Goal: Feedback & Contribution: Submit feedback/report problem

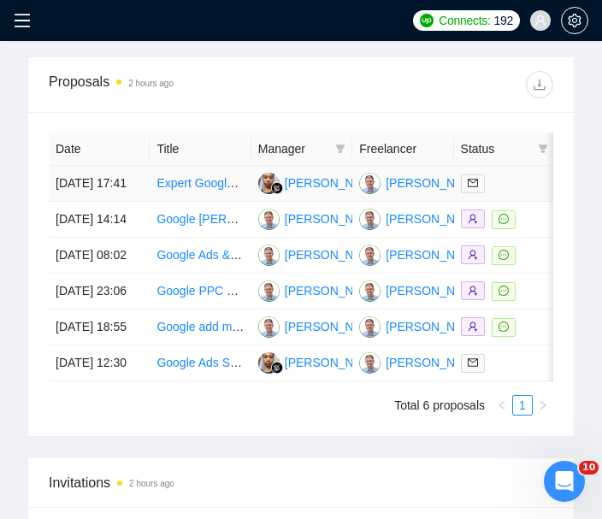
scroll to position [1107, 0]
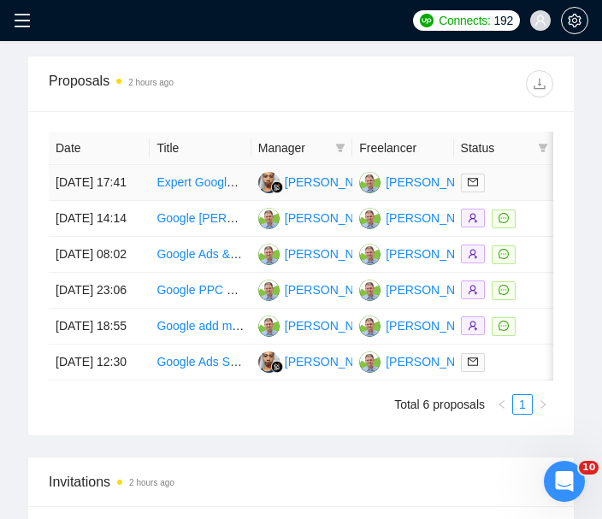
click at [188, 186] on link "Expert Google Ads Specialist for E-commerce Store" at bounding box center [293, 182] width 275 height 14
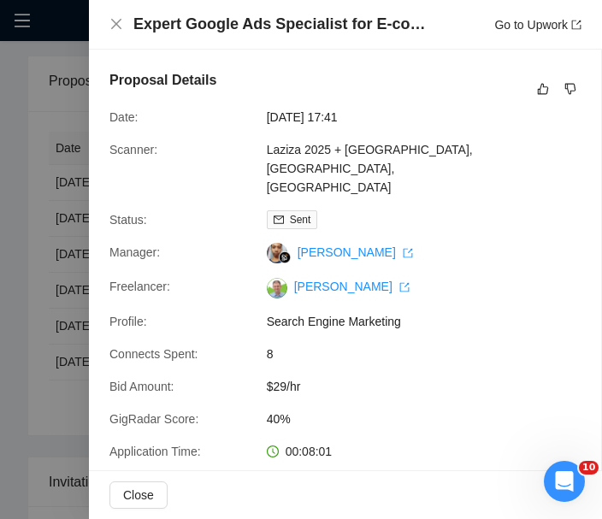
click at [277, 17] on h4 "Expert Google Ads Specialist for E-commerce Store" at bounding box center [282, 24] width 299 height 21
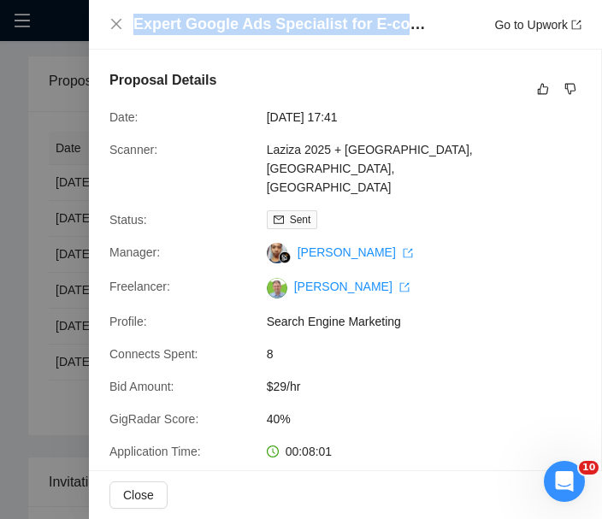
click at [277, 17] on h4 "Expert Google Ads Specialist for E-commerce Store" at bounding box center [282, 24] width 299 height 21
click at [540, 85] on icon "like" at bounding box center [543, 89] width 12 height 14
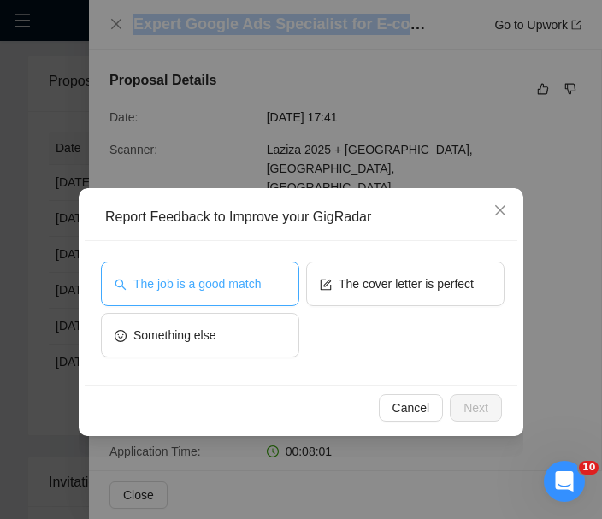
click at [237, 278] on span "The job is a good match" at bounding box center [196, 284] width 127 height 19
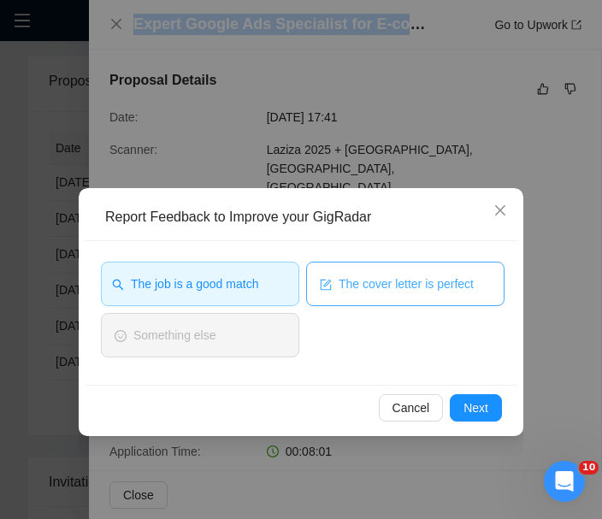
click at [340, 280] on span "The cover letter is perfect" at bounding box center [406, 284] width 135 height 19
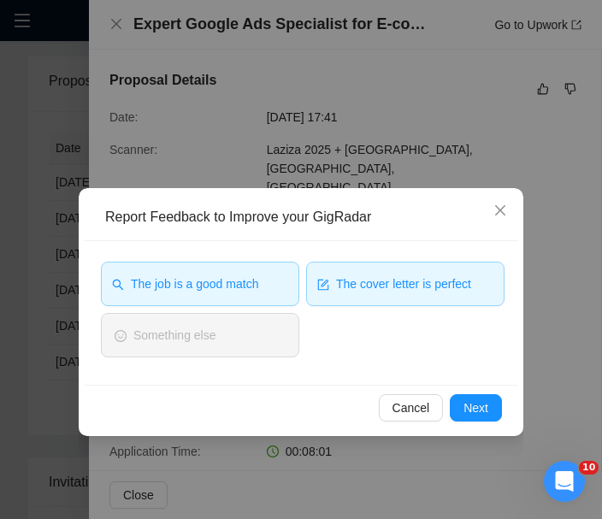
click at [448, 395] on div "Cancel Next" at bounding box center [300, 407] width 404 height 27
click at [469, 403] on span "Next" at bounding box center [475, 408] width 25 height 19
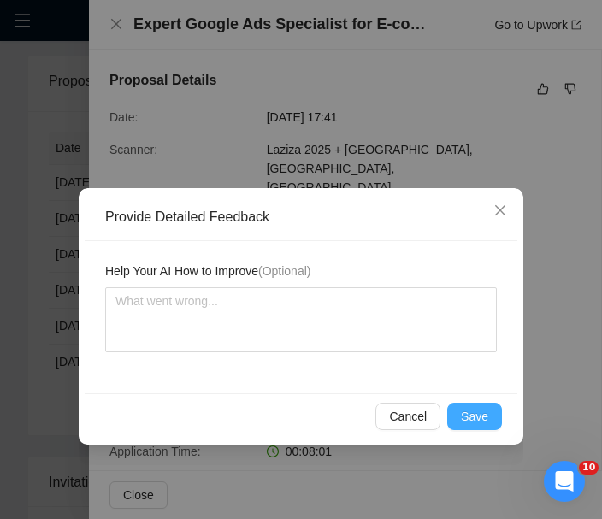
click at [469, 404] on button "Save" at bounding box center [474, 416] width 55 height 27
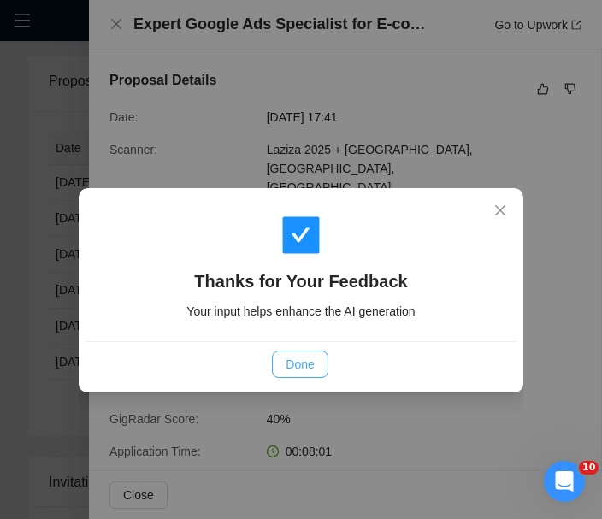
click at [322, 361] on button "Done" at bounding box center [300, 364] width 56 height 27
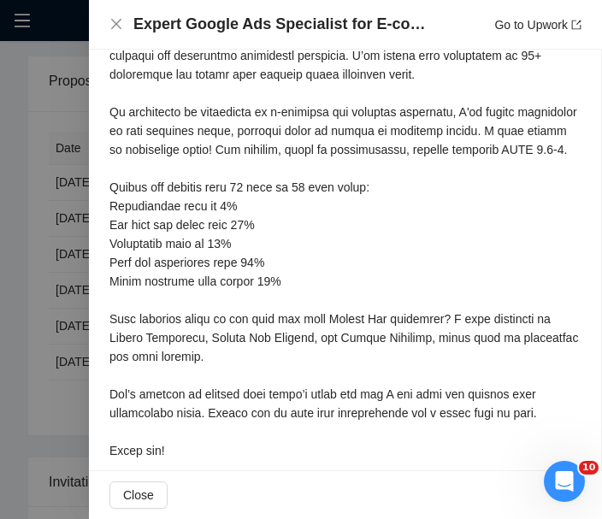
scroll to position [646, 0]
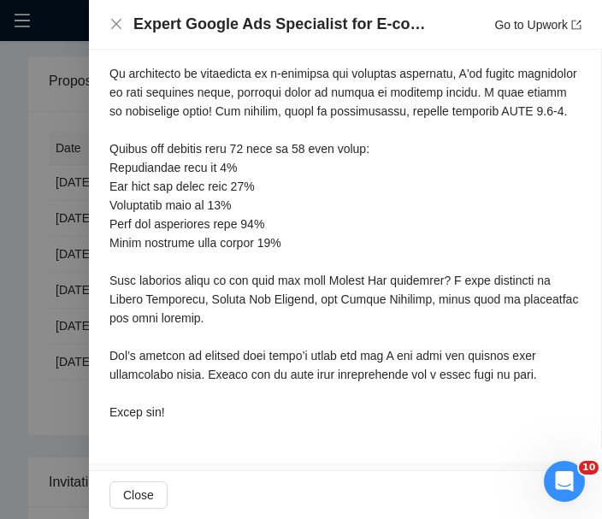
click at [59, 268] on div at bounding box center [301, 259] width 602 height 519
